Goal: Task Accomplishment & Management: Manage account settings

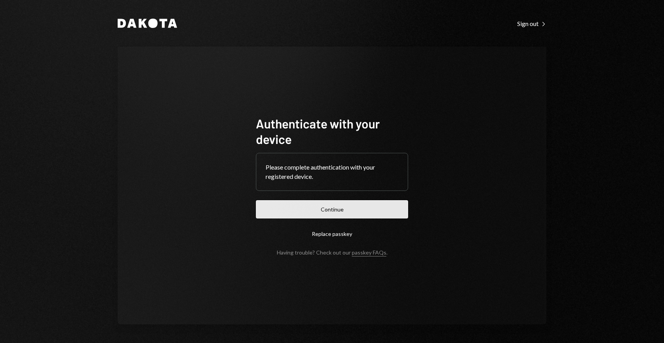
click at [318, 207] on button "Continue" at bounding box center [332, 209] width 152 height 18
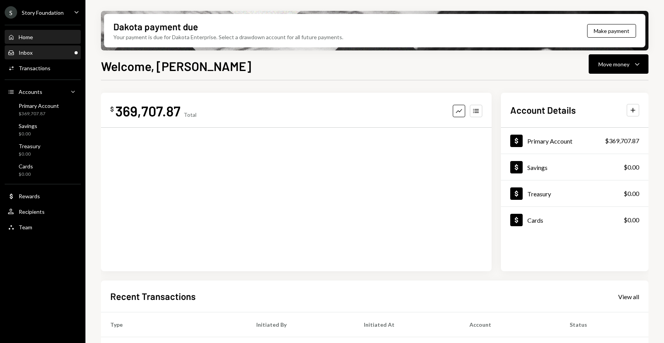
click at [35, 54] on div "Inbox Inbox" at bounding box center [43, 52] width 70 height 7
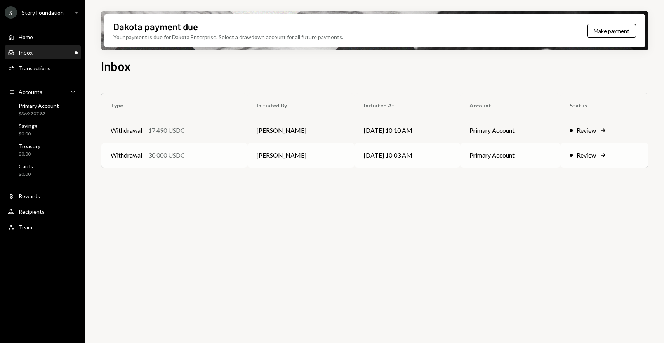
click at [225, 158] on div "Withdrawal 30,000 USDC" at bounding box center [174, 155] width 127 height 9
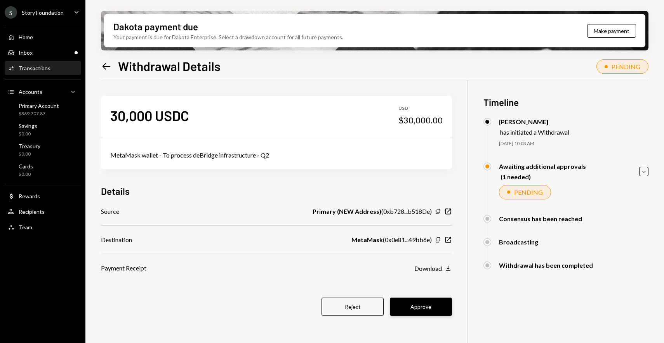
click at [418, 305] on button "Approve" at bounding box center [421, 307] width 62 height 18
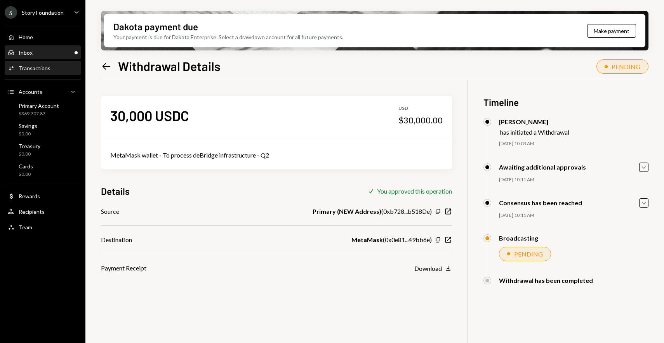
click at [59, 49] on div "Inbox Inbox" at bounding box center [43, 52] width 70 height 13
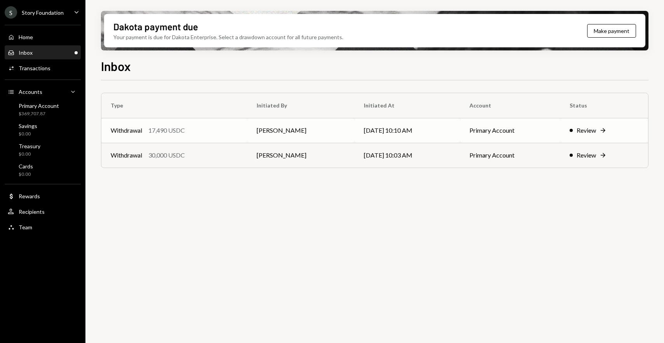
click at [250, 131] on td "[PERSON_NAME]" at bounding box center [302, 130] width 108 height 25
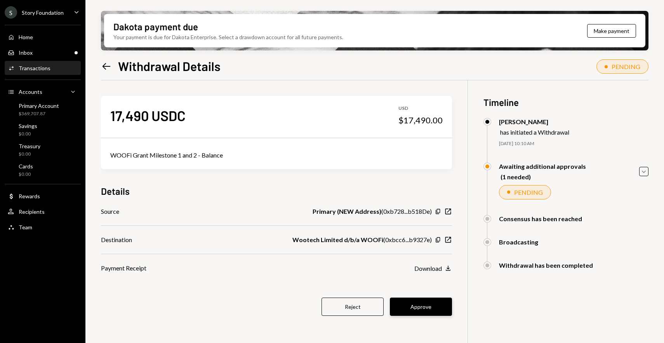
click at [428, 306] on button "Approve" at bounding box center [421, 307] width 62 height 18
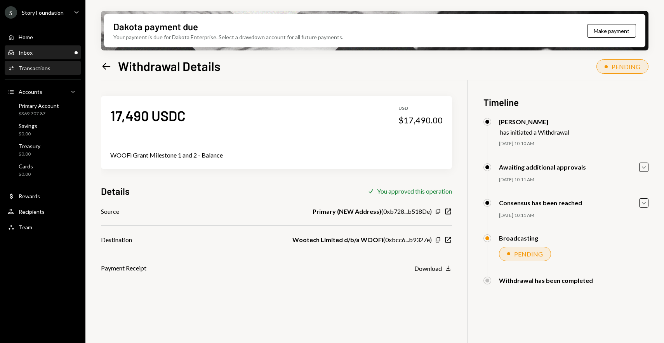
click at [50, 56] on div "Inbox Inbox" at bounding box center [43, 52] width 70 height 7
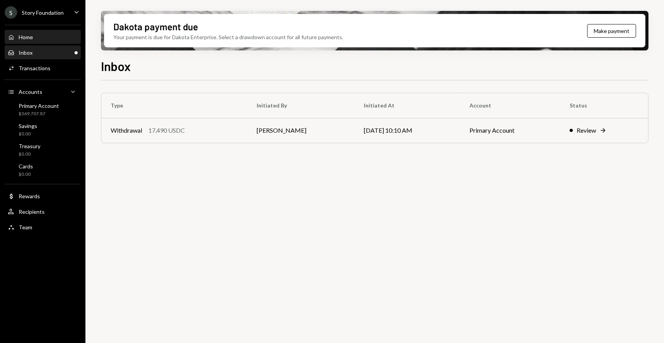
click at [45, 40] on div "Home Home" at bounding box center [43, 37] width 70 height 7
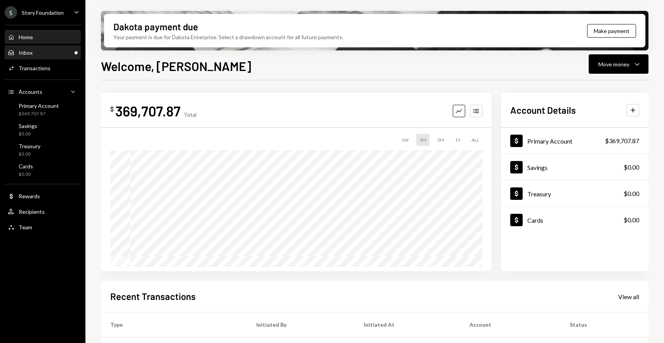
click at [63, 49] on div "Inbox Inbox" at bounding box center [43, 52] width 70 height 13
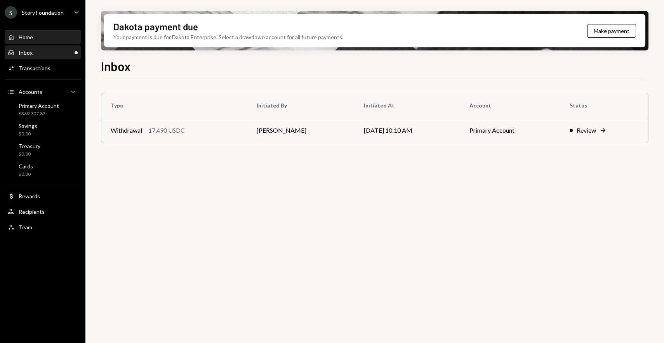
click at [61, 38] on div "Home Home" at bounding box center [43, 37] width 70 height 7
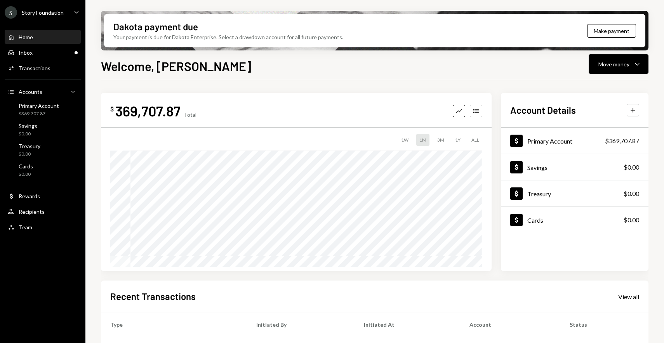
click at [58, 44] on div "Home Home Inbox Inbox Activities Transactions Accounts Accounts Caret Down Prim…" at bounding box center [42, 128] width 85 height 216
click at [54, 52] on div "Inbox Inbox" at bounding box center [43, 52] width 70 height 7
click at [50, 56] on div "Inbox Inbox" at bounding box center [43, 52] width 70 height 7
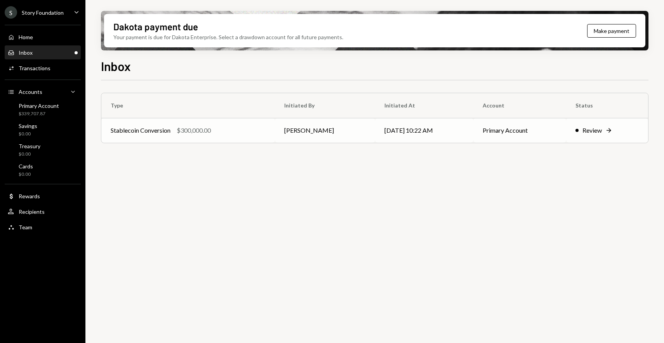
click at [249, 127] on div "Stablecoin Conversion $300,000.00" at bounding box center [188, 130] width 155 height 9
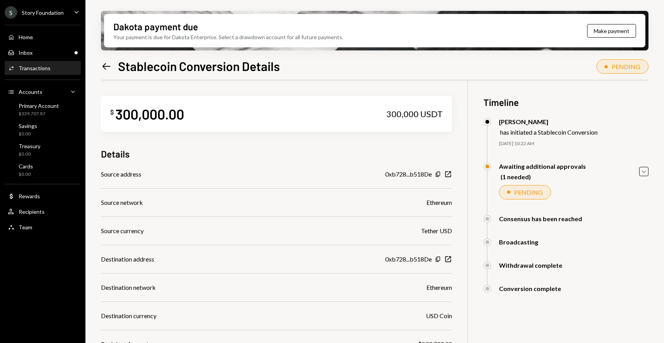
scroll to position [84, 0]
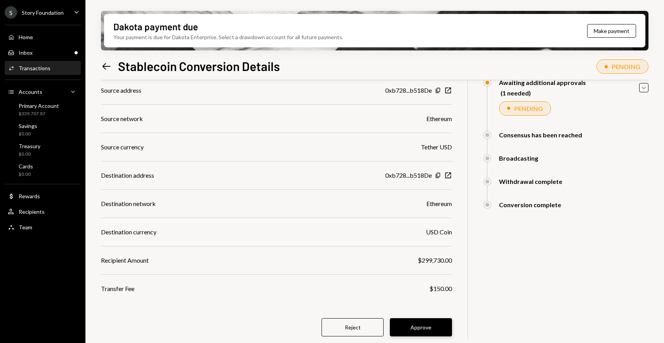
click at [411, 332] on button "Approve" at bounding box center [421, 328] width 62 height 18
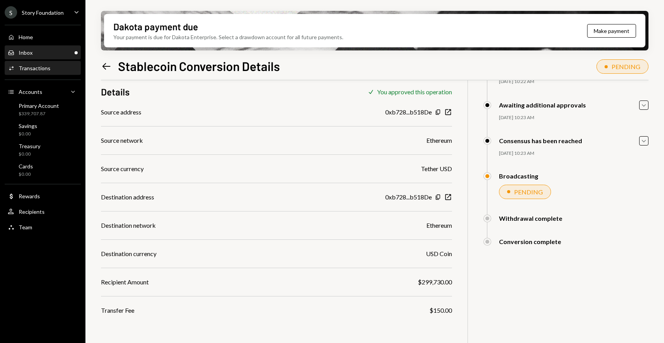
click at [52, 56] on div "Inbox Inbox" at bounding box center [43, 52] width 70 height 7
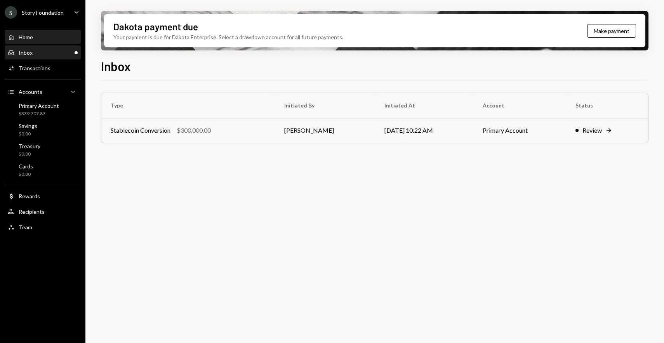
click at [52, 40] on div "Home Home" at bounding box center [43, 37] width 70 height 7
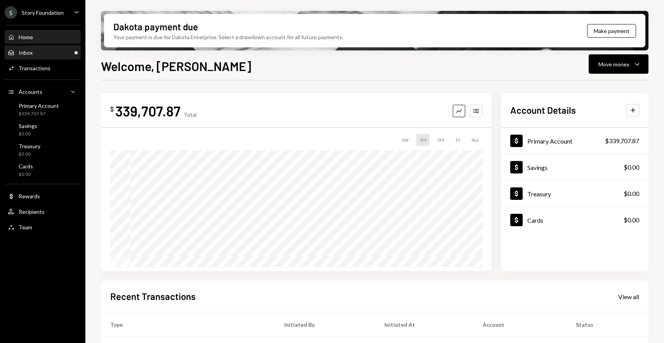
click at [59, 48] on div "Inbox Inbox" at bounding box center [43, 52] width 70 height 13
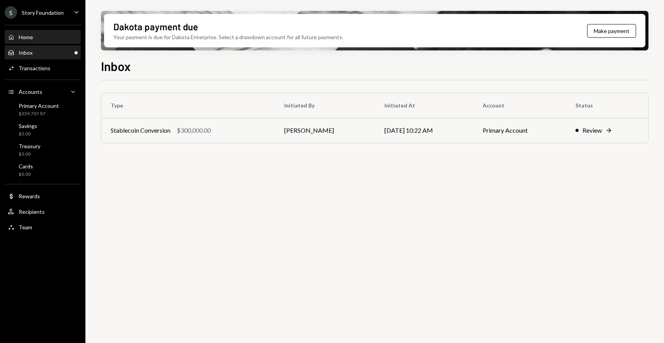
click at [49, 32] on div "Home Home" at bounding box center [43, 37] width 70 height 13
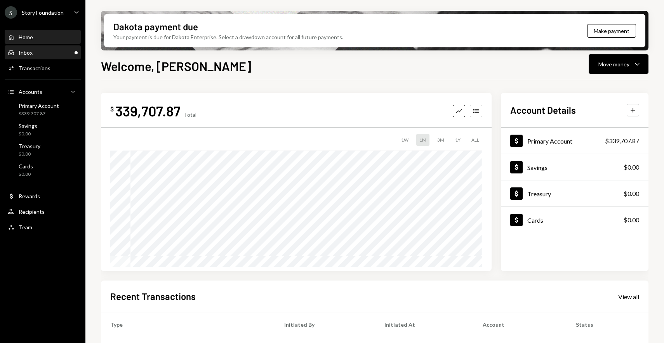
click at [55, 47] on div "Inbox Inbox" at bounding box center [43, 52] width 70 height 13
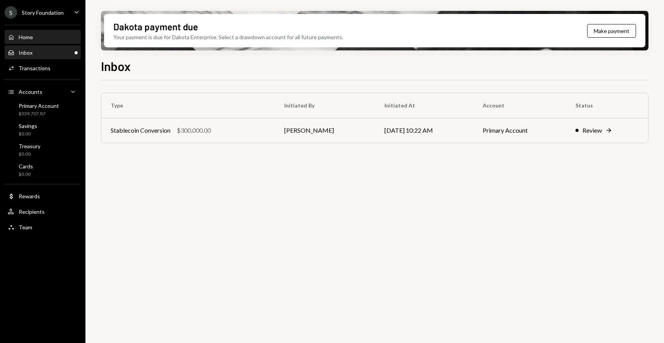
click at [55, 31] on div "Home Home" at bounding box center [43, 37] width 70 height 13
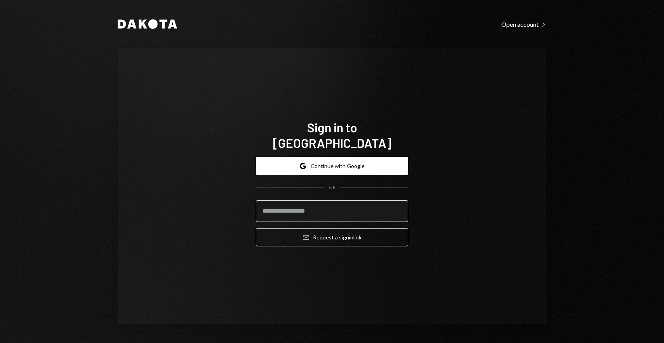
click at [314, 203] on input "email" at bounding box center [332, 211] width 152 height 22
type input "**********"
click at [256, 228] on button "Email Request a sign in link" at bounding box center [332, 237] width 152 height 18
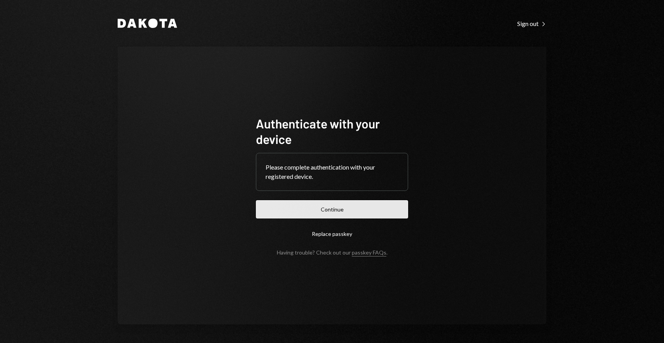
click at [333, 206] on button "Continue" at bounding box center [332, 209] width 152 height 18
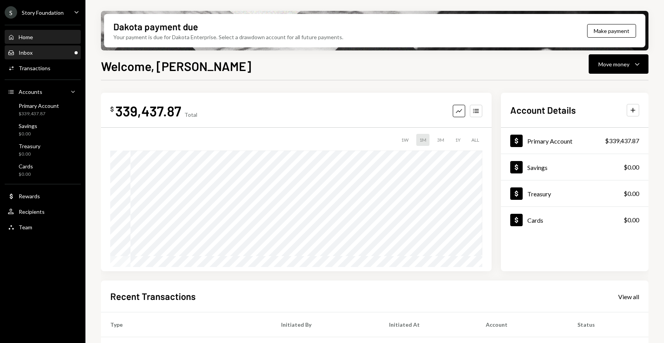
click at [25, 52] on div "Inbox" at bounding box center [26, 52] width 14 height 7
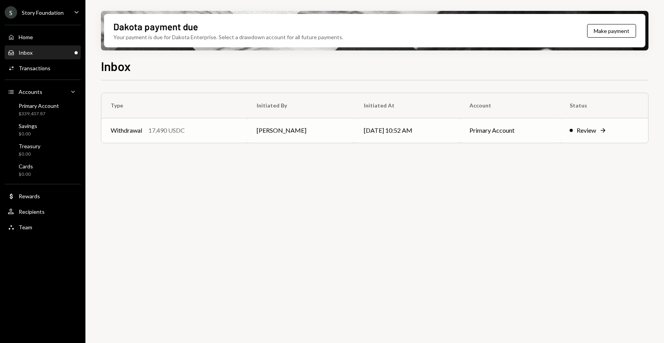
click at [209, 135] on div "Withdrawal 17,490 USDC" at bounding box center [174, 130] width 127 height 9
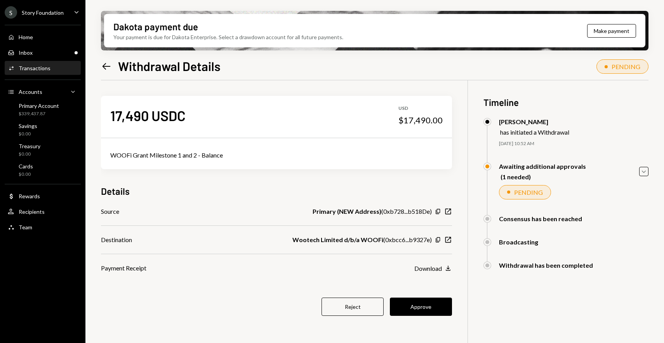
click at [431, 297] on div "17,490 USDC USD $17,490.00 WOOFi Grant Milestone 1 and 2 - Balance Details Sour…" at bounding box center [276, 210] width 351 height 261
click at [429, 302] on button "Approve" at bounding box center [421, 307] width 62 height 18
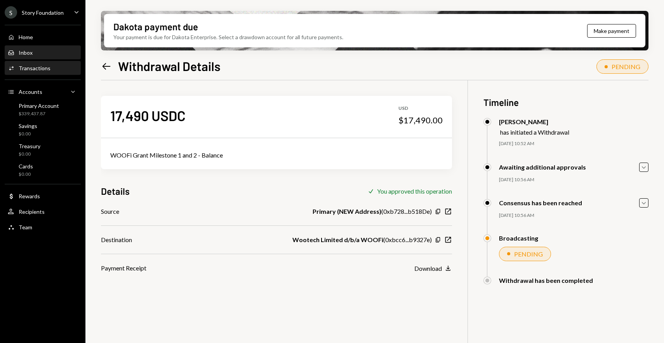
click at [54, 48] on div "Inbox Inbox" at bounding box center [43, 52] width 70 height 13
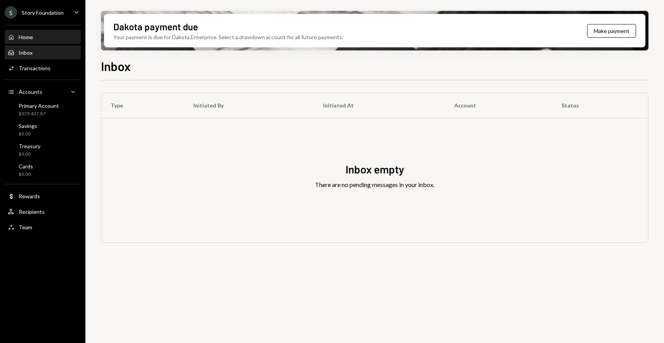
click at [52, 39] on div "Home Home" at bounding box center [43, 37] width 70 height 7
